Goal: Transaction & Acquisition: Purchase product/service

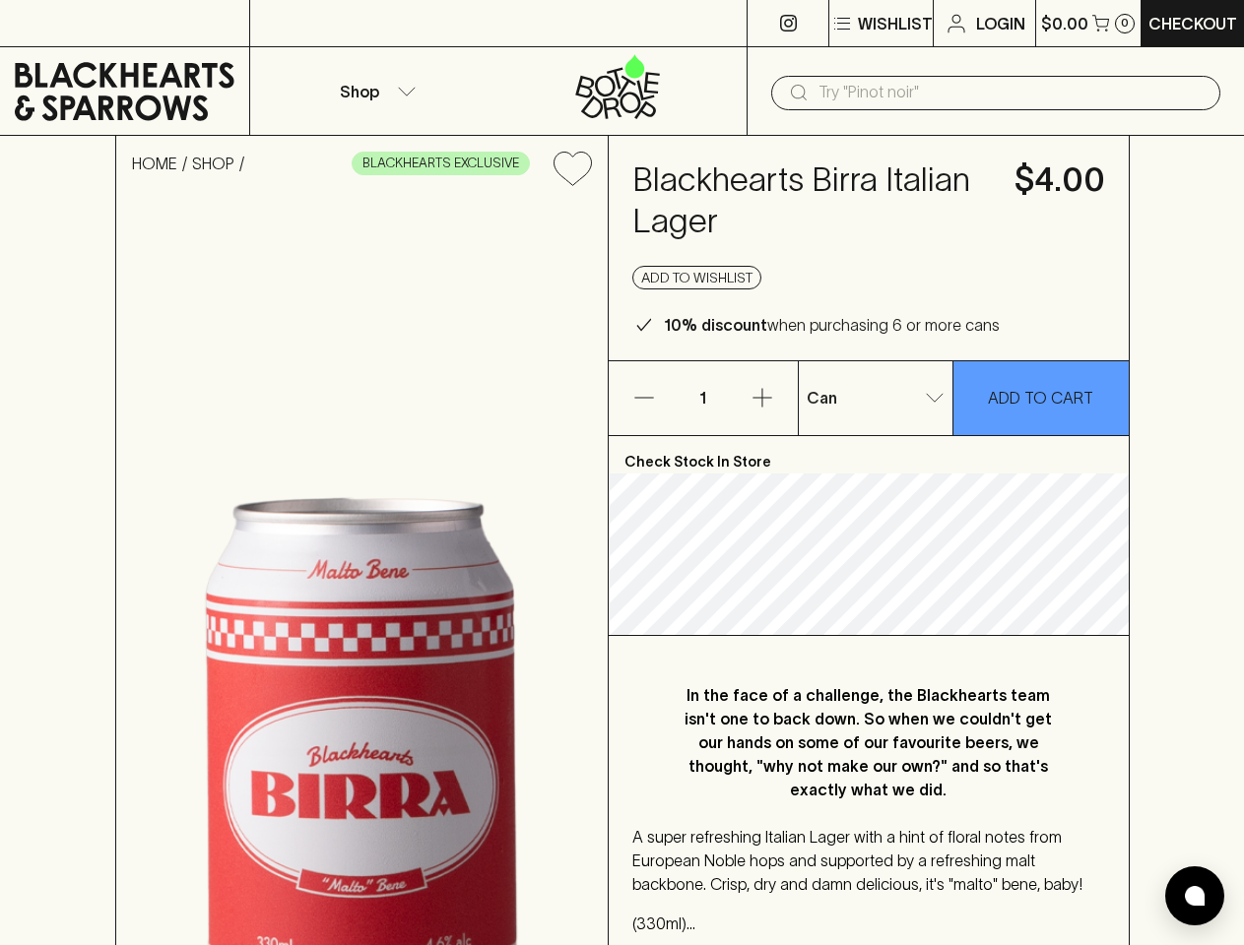
click at [879, 24] on p "Wishlist" at bounding box center [895, 24] width 75 height 24
